Goal: Task Accomplishment & Management: Manage account settings

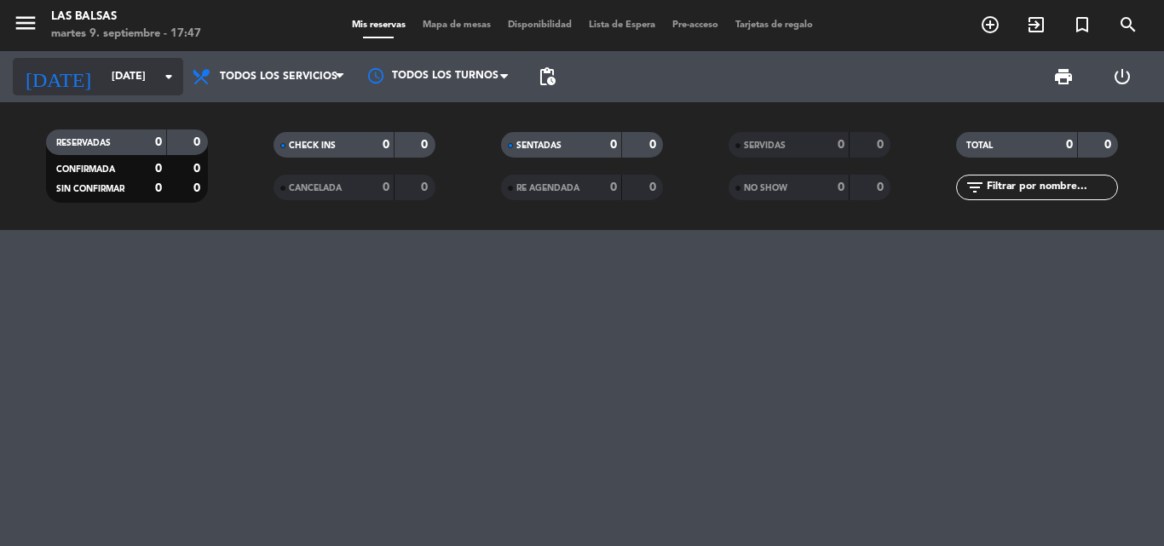
click at [167, 75] on icon "arrow_drop_down" at bounding box center [169, 76] width 20 height 20
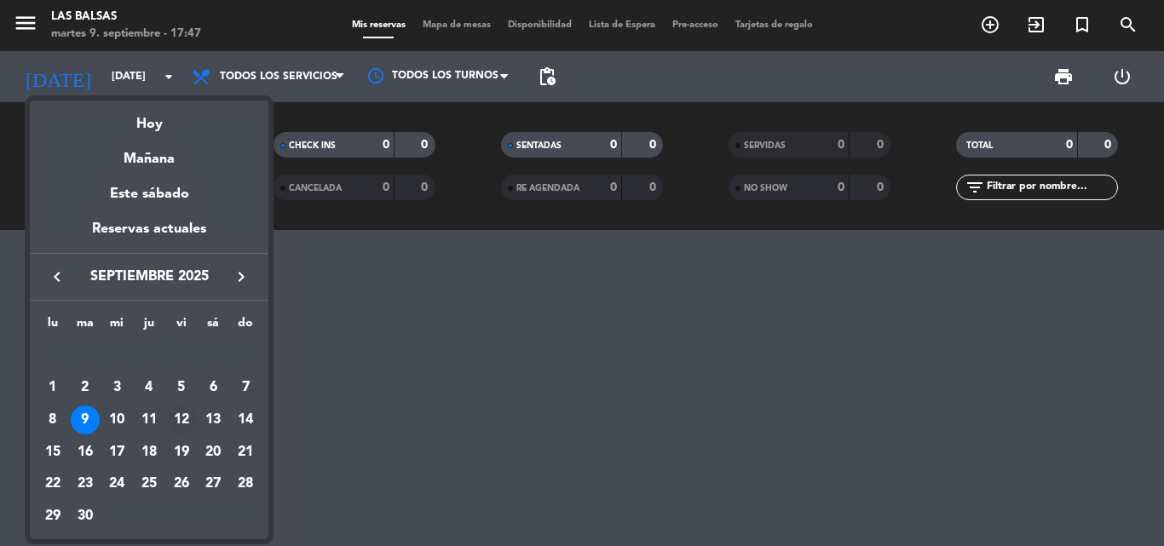
click at [184, 422] on div "12" at bounding box center [181, 420] width 29 height 29
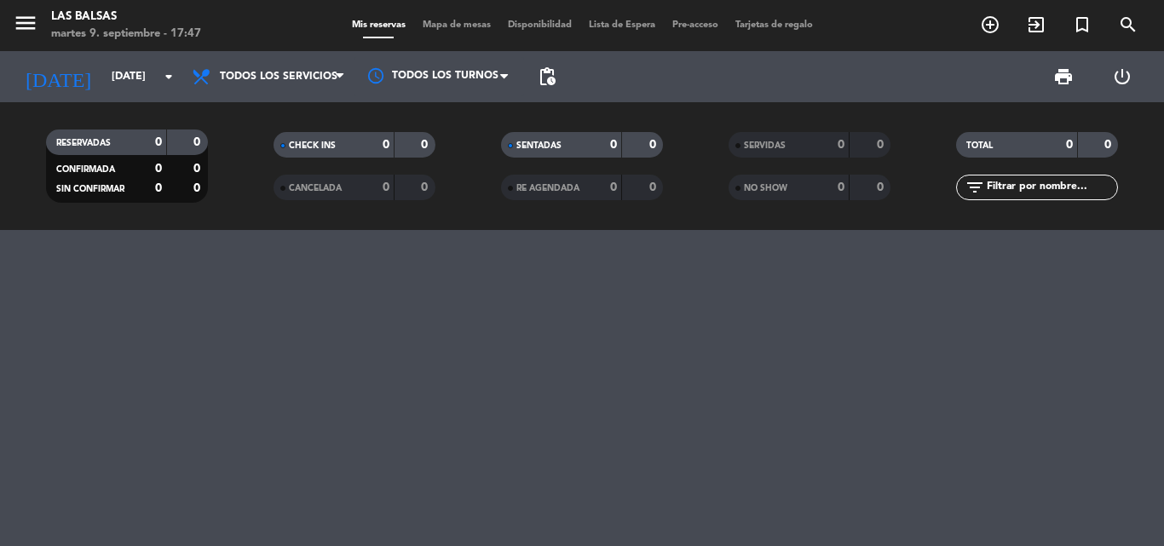
type input "[DATE]"
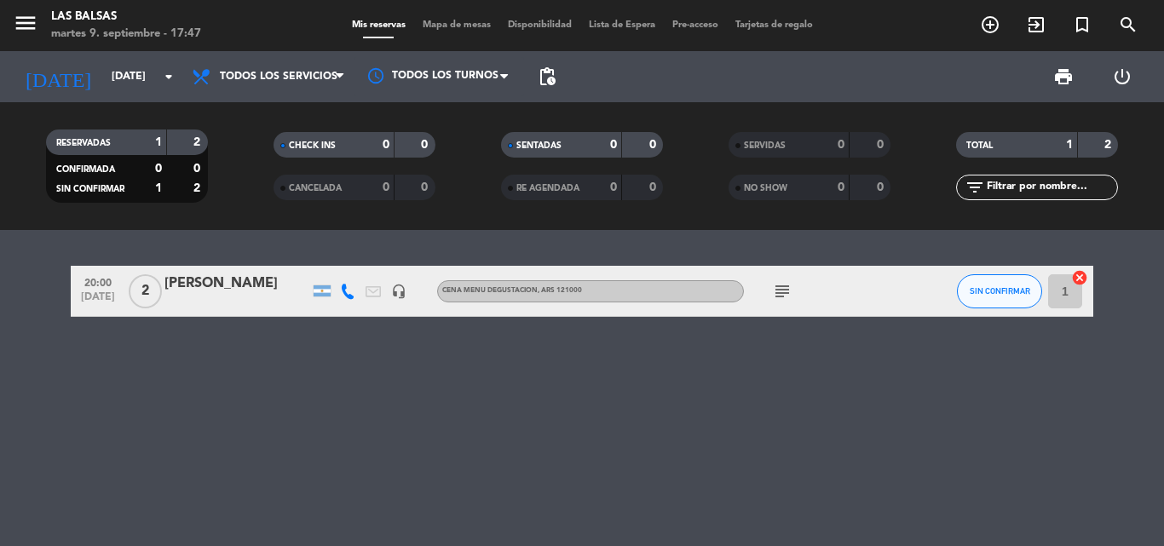
click at [774, 294] on icon "subject" at bounding box center [782, 291] width 20 height 20
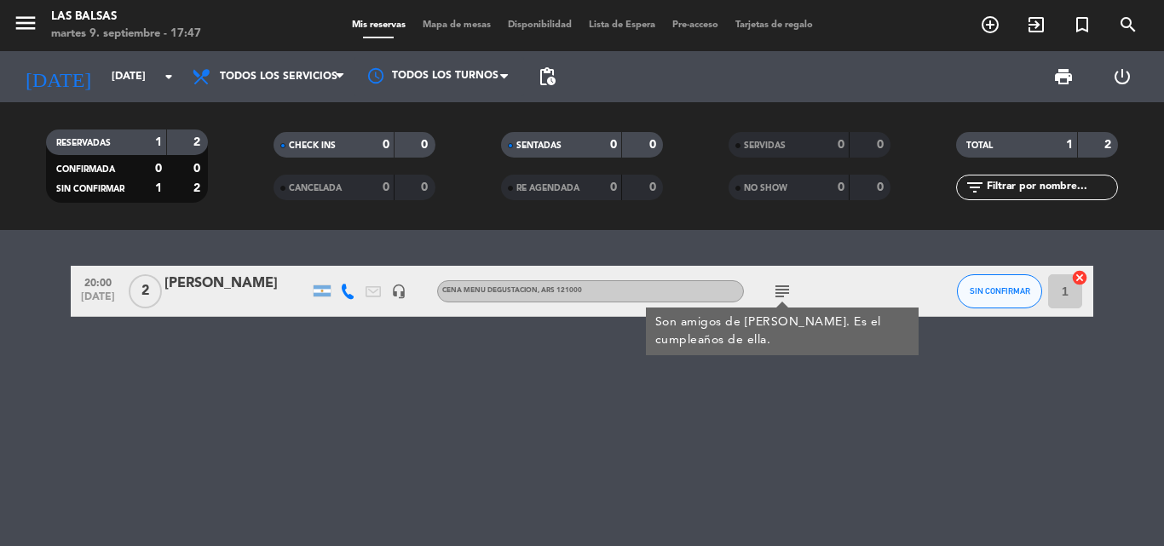
click at [596, 378] on div "20:00 [DATE] 2 [PERSON_NAME] headset_mic CENA MENU DEGUSTACION , ARS 121000 sub…" at bounding box center [582, 388] width 1164 height 316
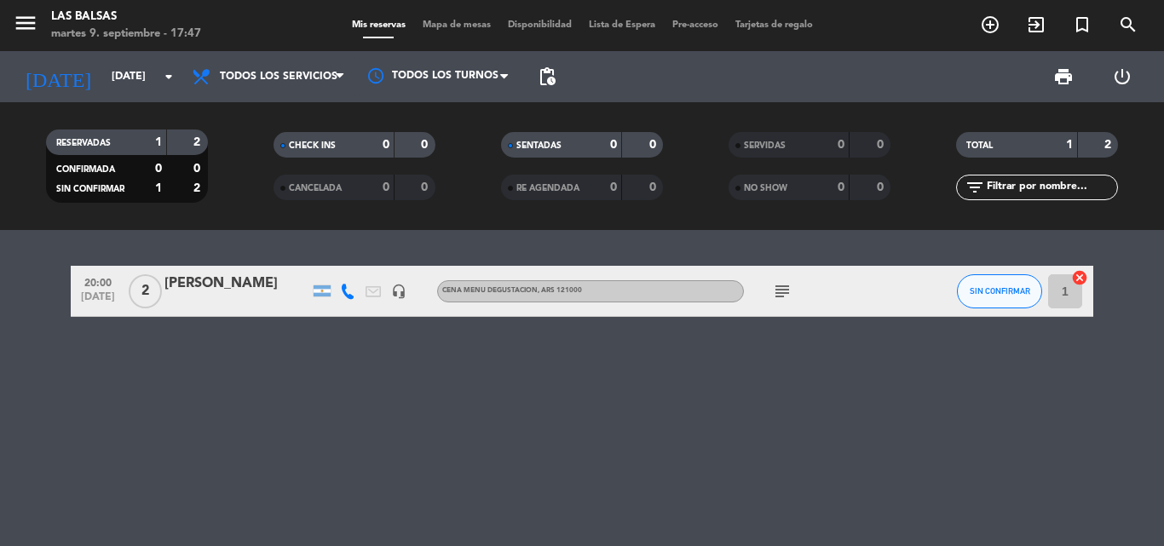
click at [252, 285] on div "[PERSON_NAME]" at bounding box center [236, 284] width 145 height 22
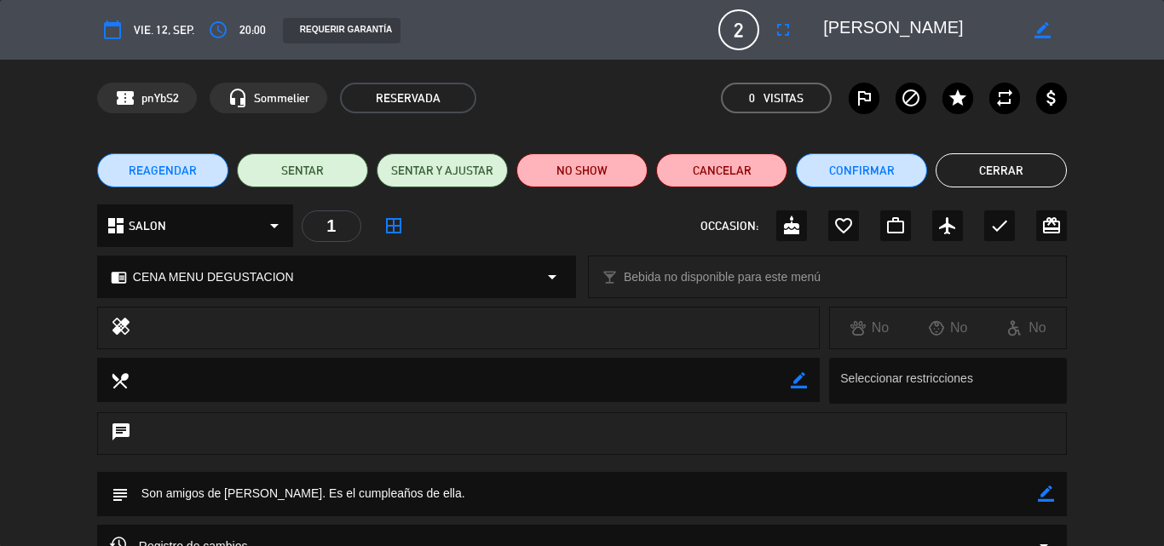
click at [1038, 27] on icon "border_color" at bounding box center [1043, 30] width 16 height 16
type textarea "[PERSON_NAME]"
click at [1037, 28] on icon at bounding box center [1043, 30] width 16 height 16
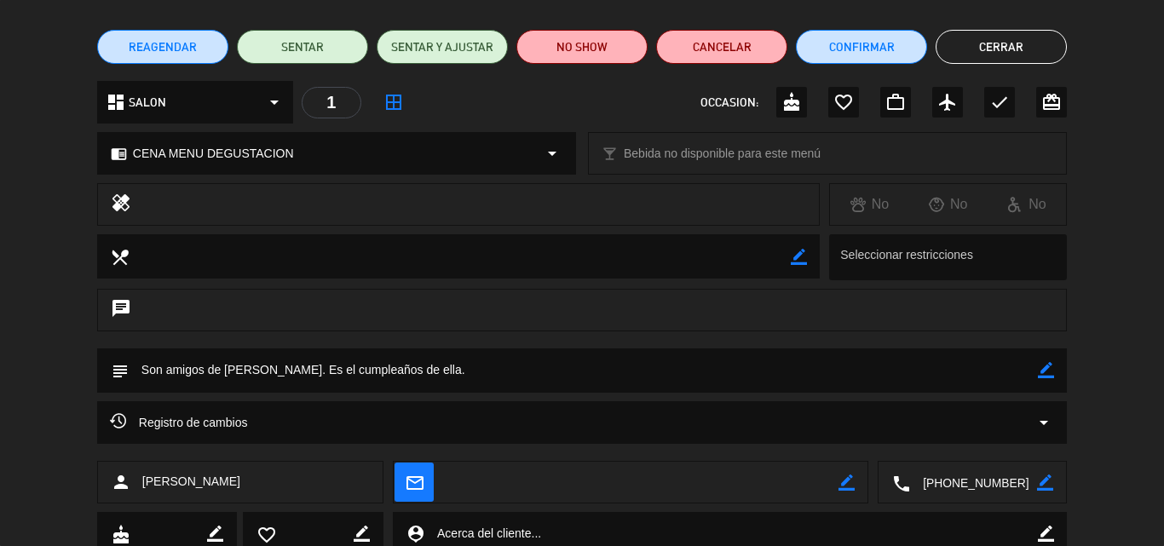
scroll to position [14, 0]
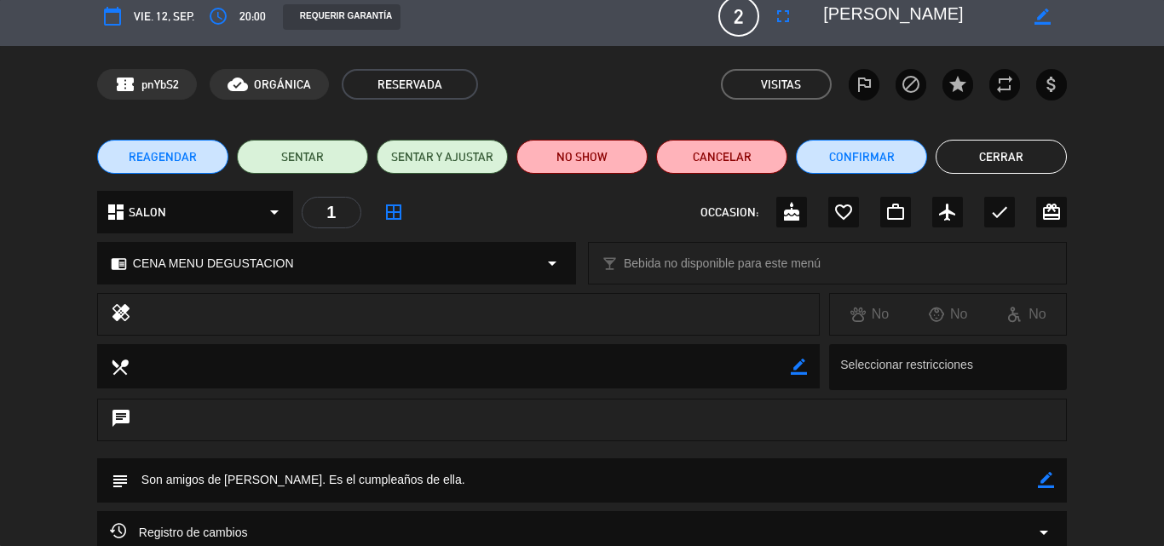
click at [1024, 153] on button "Cerrar" at bounding box center [1001, 157] width 131 height 34
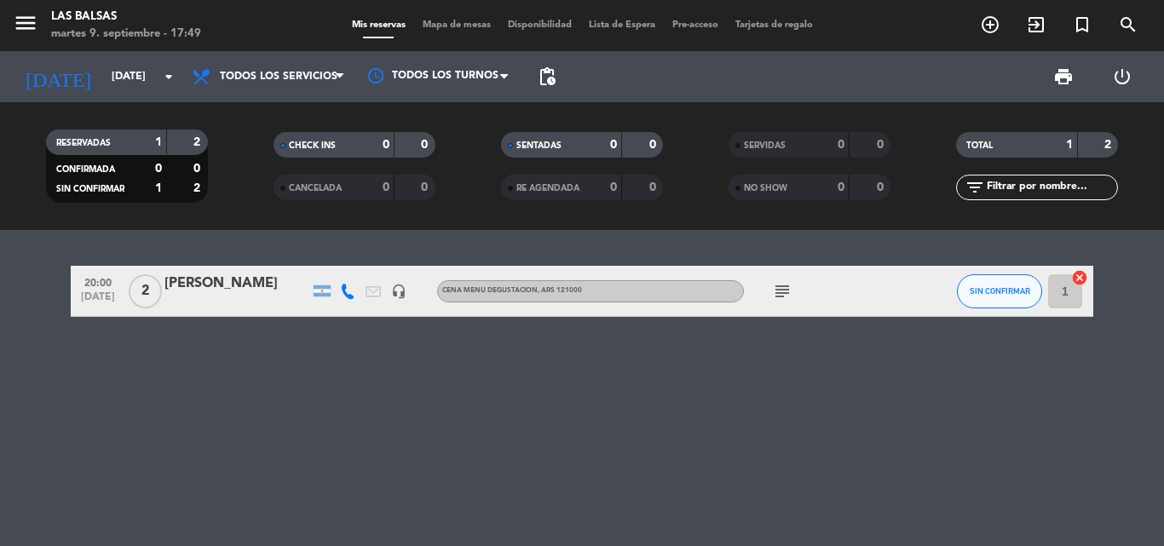
click at [409, 401] on div "20:00 [DATE] 2 [PERSON_NAME] headset_mic CENA MENU DEGUSTACION , ARS 121000 sub…" at bounding box center [582, 388] width 1164 height 316
click at [284, 291] on div "[PERSON_NAME]" at bounding box center [236, 284] width 145 height 22
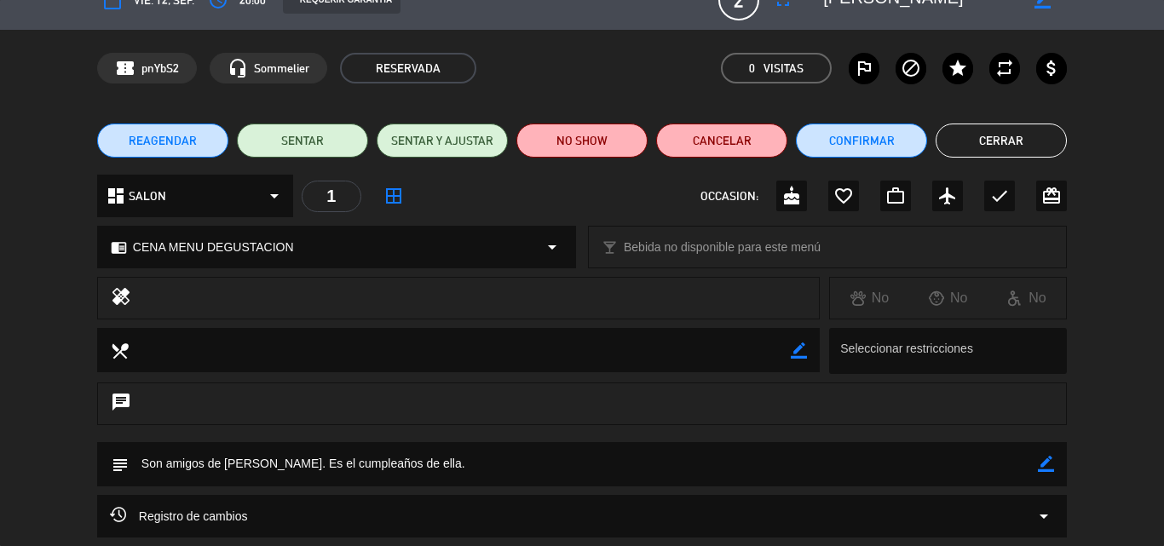
scroll to position [0, 0]
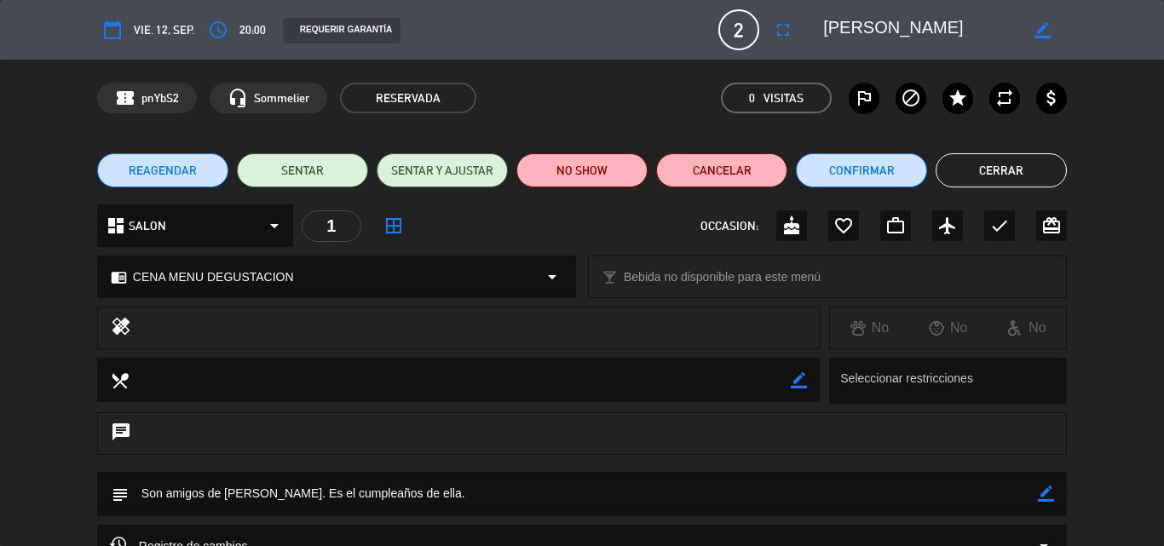
click at [1035, 172] on button "Cerrar" at bounding box center [1001, 170] width 131 height 34
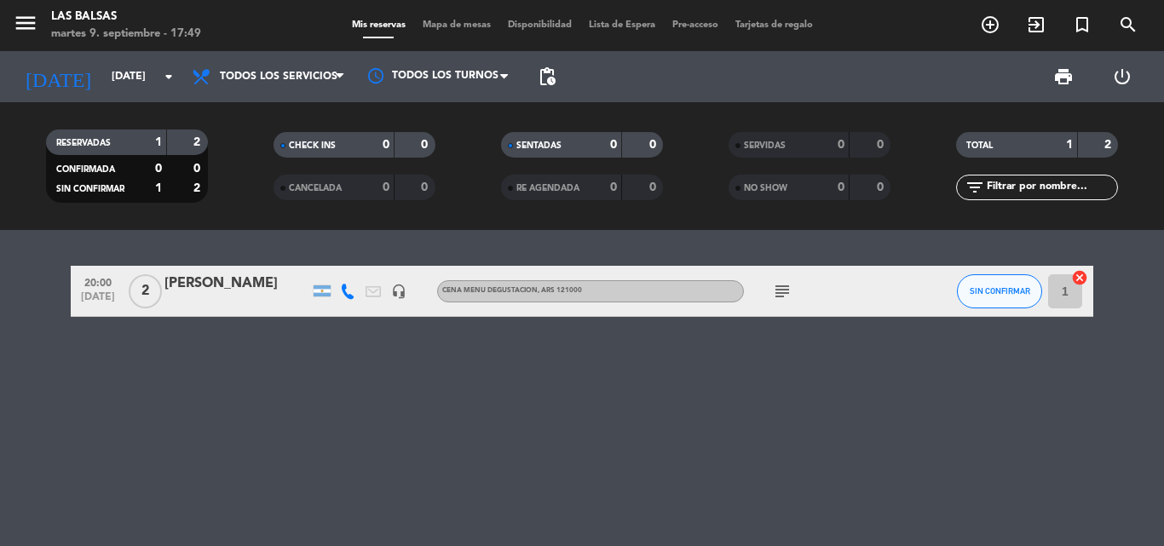
click at [407, 404] on div "20:00 [DATE] 2 [PERSON_NAME] headset_mic CENA MENU DEGUSTACION , ARS 121000 sub…" at bounding box center [582, 388] width 1164 height 316
click at [492, 372] on div "20:00 [DATE] 2 [PERSON_NAME] headset_mic CENA MENU DEGUSTACION , ARS 121000 sub…" at bounding box center [582, 388] width 1164 height 316
click at [133, 73] on input "[DATE]" at bounding box center [175, 76] width 144 height 29
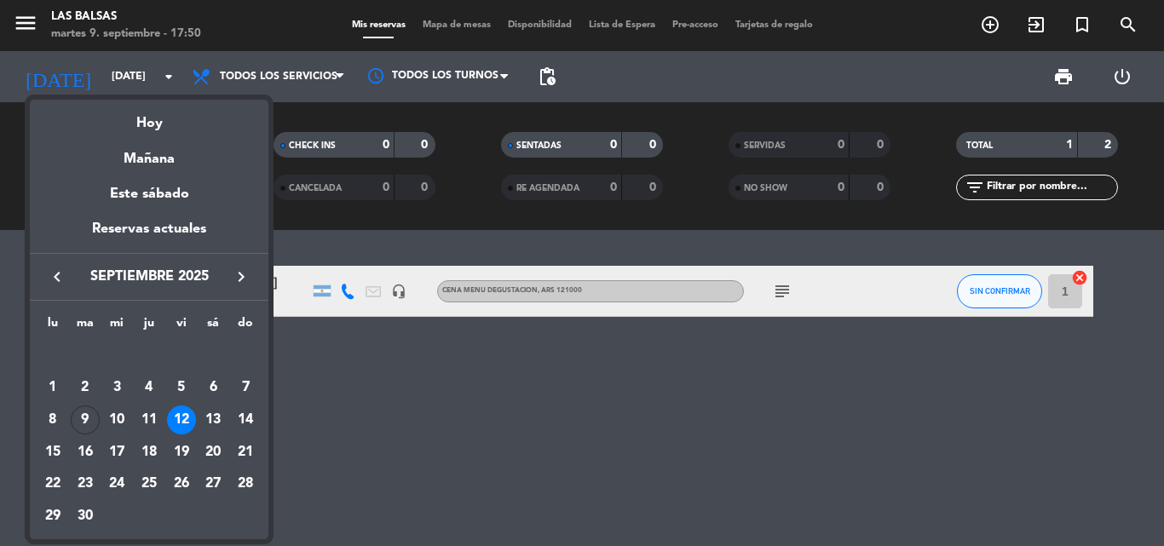
click at [78, 416] on div "9" at bounding box center [85, 420] width 29 height 29
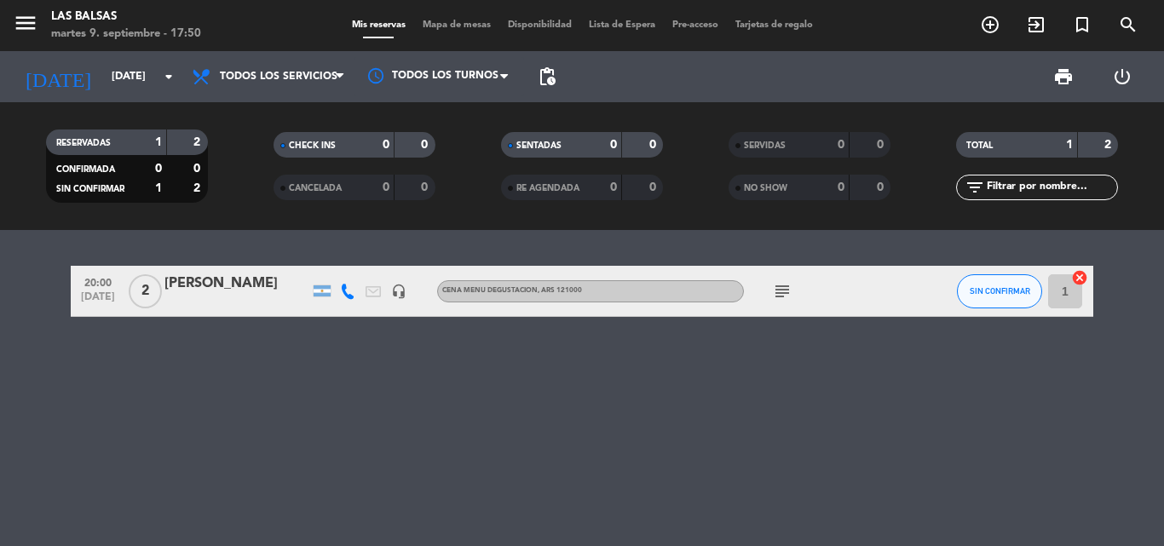
type input "[DATE]"
